Goal: Contribute content: Add original content to the website for others to see

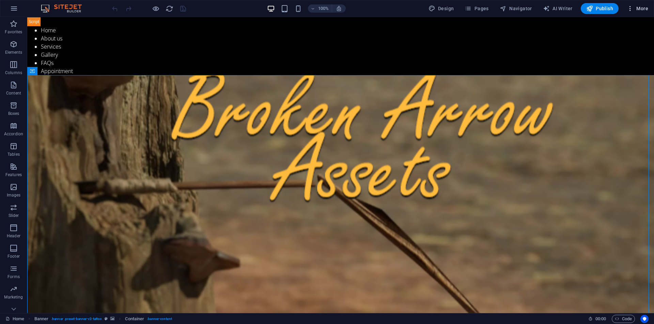
click at [634, 11] on span "More" at bounding box center [636, 8] width 21 height 7
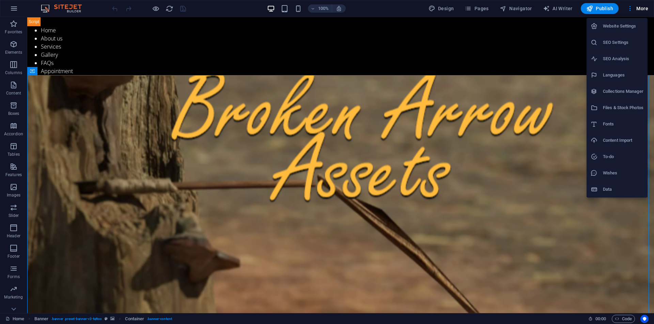
click at [607, 107] on h6 "Files & Stock Photos" at bounding box center [623, 108] width 41 height 8
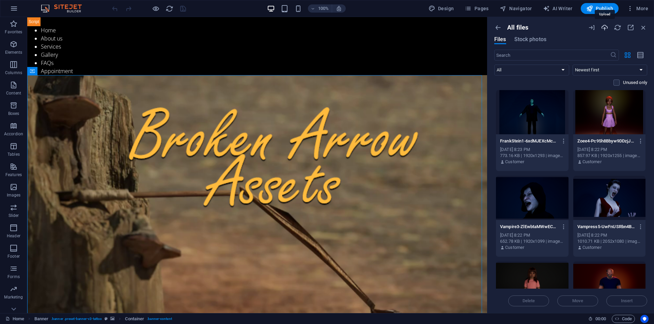
click at [604, 29] on icon "button" at bounding box center [604, 27] width 7 height 7
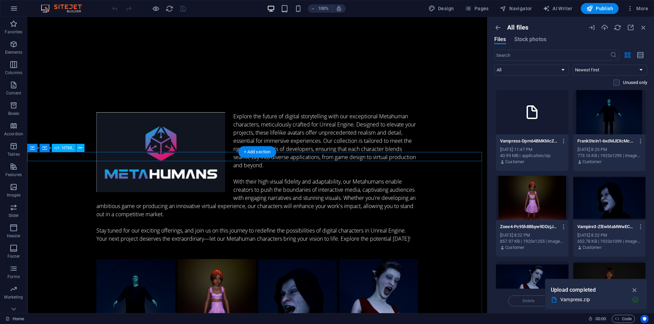
scroll to position [636, 0]
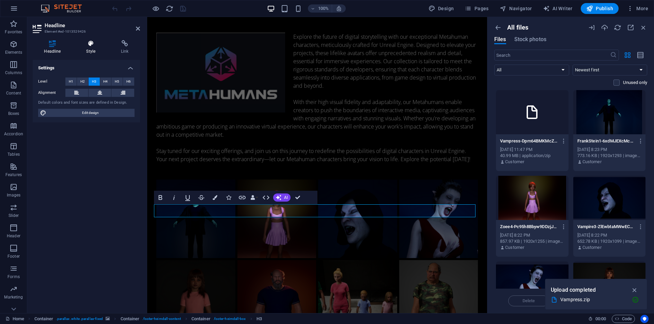
click at [87, 46] on icon at bounding box center [91, 43] width 32 height 7
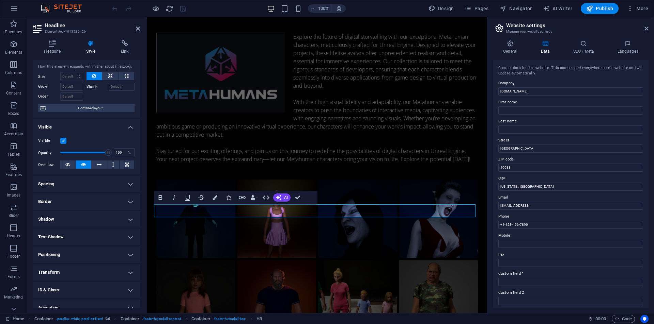
scroll to position [0, 0]
